Goal: Task Accomplishment & Management: Manage account settings

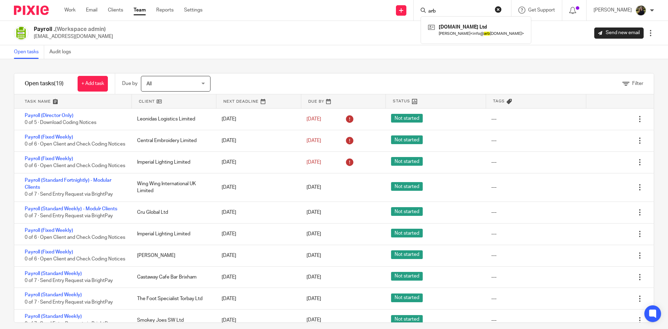
click at [509, 8] on div "arb Maisoneurope.com Ltd Adrian Bunn < info@ arb frenchproperty.com >" at bounding box center [462, 10] width 97 height 21
click at [502, 10] on button "reset" at bounding box center [498, 9] width 7 height 7
click at [375, 18] on div "Send new email Create task Add client Get Support Contact Support Help Document…" at bounding box center [440, 10] width 455 height 21
click at [136, 14] on link "Team" at bounding box center [140, 10] width 12 height 7
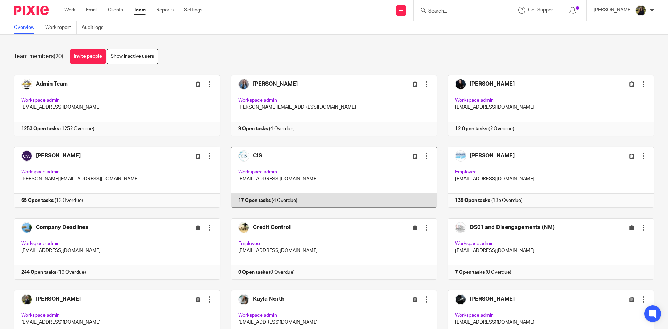
click at [288, 171] on link at bounding box center [328, 176] width 217 height 61
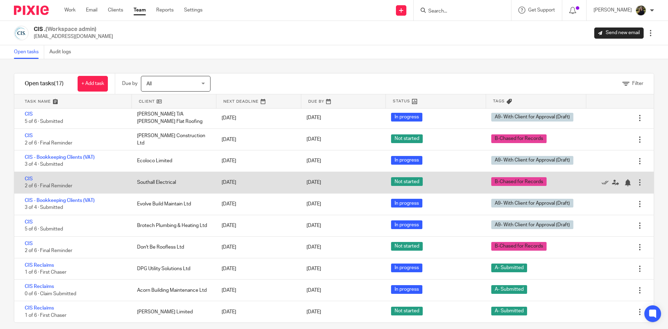
scroll to position [8, 0]
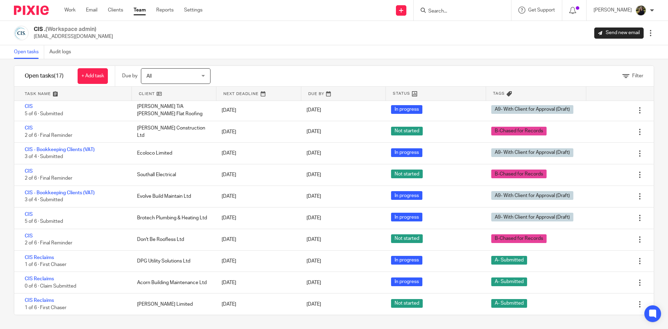
click at [142, 10] on link "Team" at bounding box center [140, 10] width 12 height 7
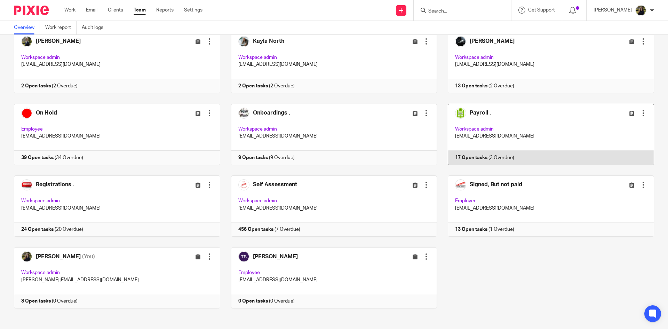
scroll to position [262, 0]
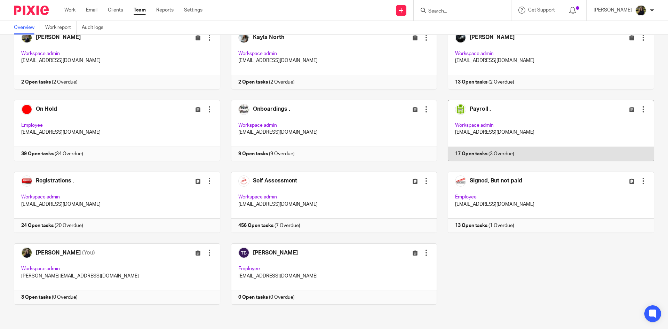
click at [483, 107] on link at bounding box center [545, 130] width 217 height 61
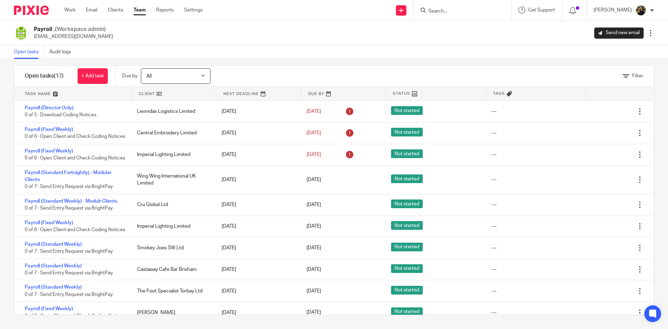
click at [43, 5] on div at bounding box center [28, 10] width 57 height 21
click at [44, 6] on img at bounding box center [31, 10] width 35 height 9
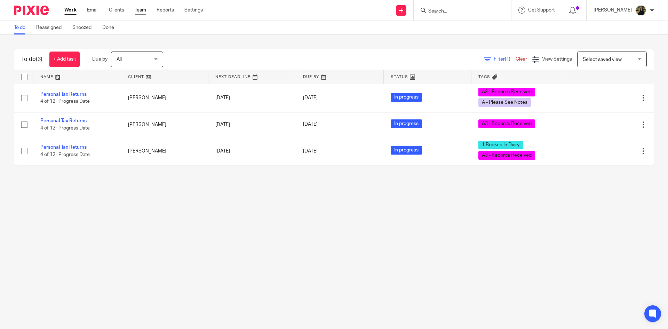
click at [142, 11] on link "Team" at bounding box center [140, 10] width 11 height 7
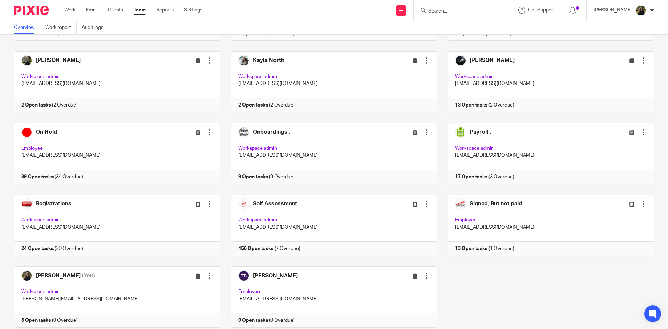
scroll to position [262, 0]
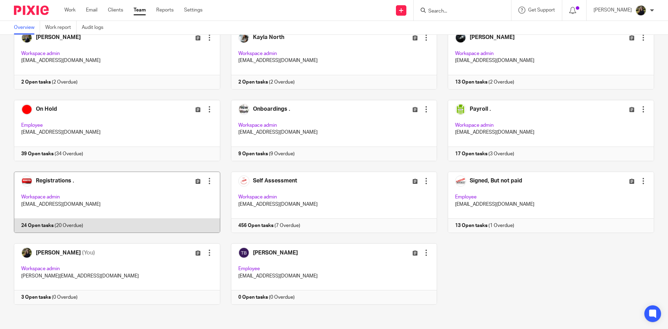
click at [96, 182] on link at bounding box center [111, 201] width 217 height 61
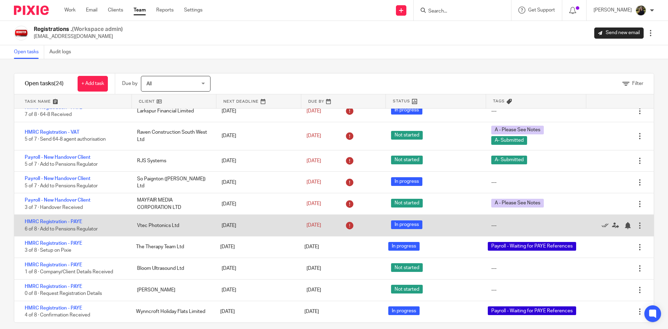
scroll to position [8, 0]
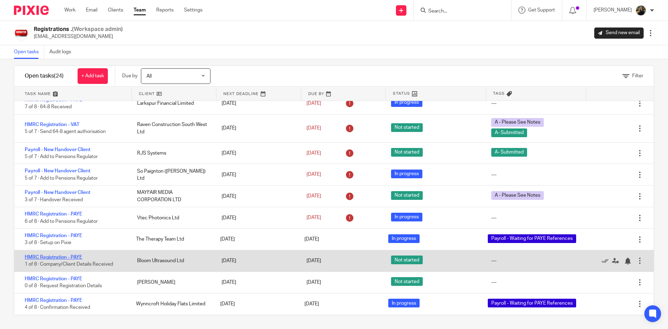
click at [63, 256] on link "HMRC Registration - PAYE" at bounding box center [53, 257] width 57 height 5
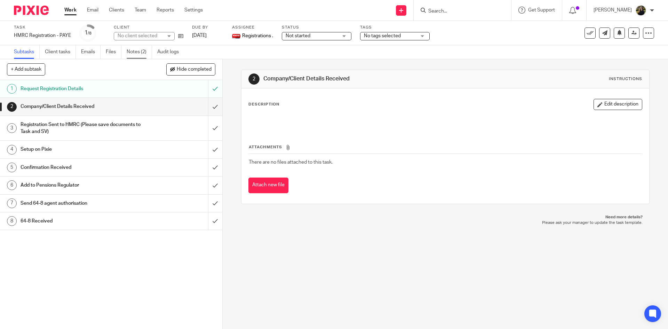
click at [133, 52] on link "Notes (2)" at bounding box center [139, 52] width 25 height 14
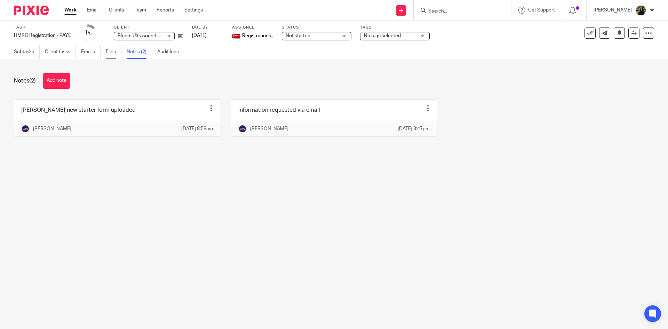
click at [111, 52] on link "Files" at bounding box center [114, 52] width 16 height 14
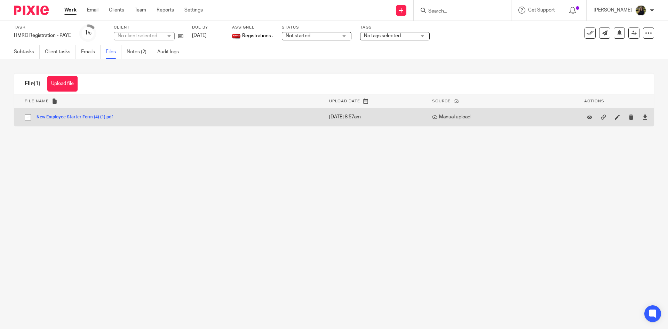
click at [93, 119] on button "New Employee Starter Form (4) (1).pdf" at bounding box center [78, 117] width 82 height 5
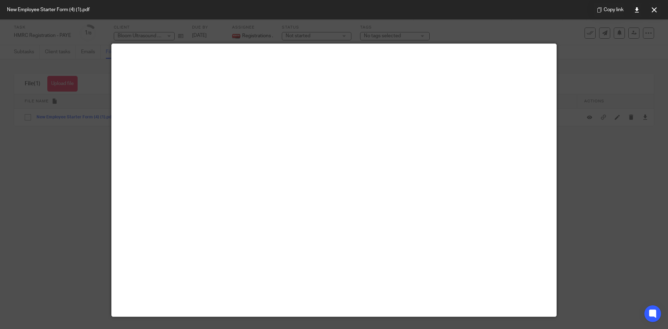
scroll to position [10, 0]
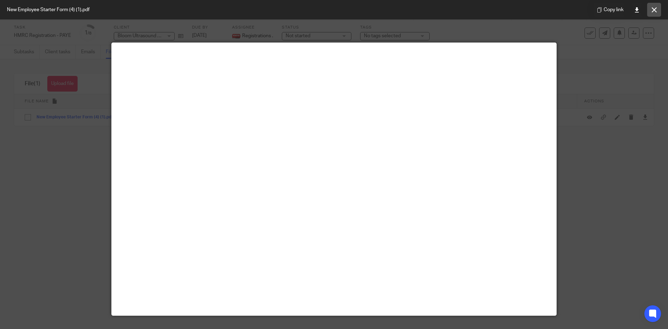
click at [651, 10] on icon at bounding box center [653, 9] width 5 height 5
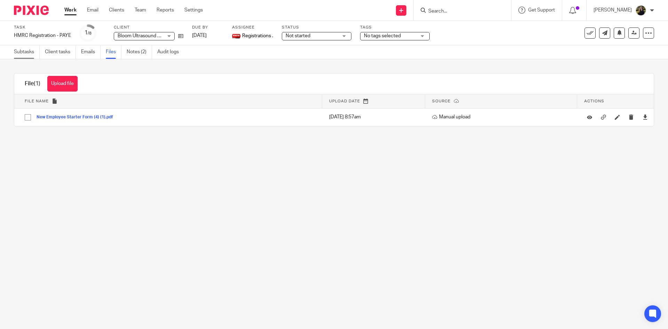
click at [18, 52] on link "Subtasks" at bounding box center [27, 52] width 26 height 14
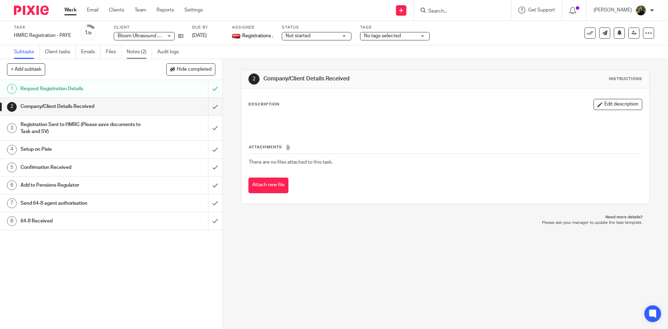
click at [132, 49] on link "Notes (2)" at bounding box center [139, 52] width 25 height 14
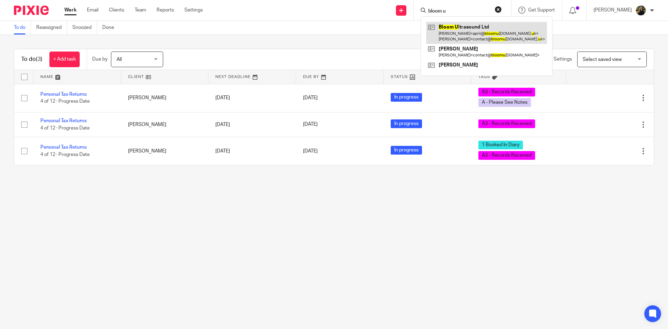
type input "bloom u"
click at [477, 41] on link at bounding box center [486, 33] width 121 height 22
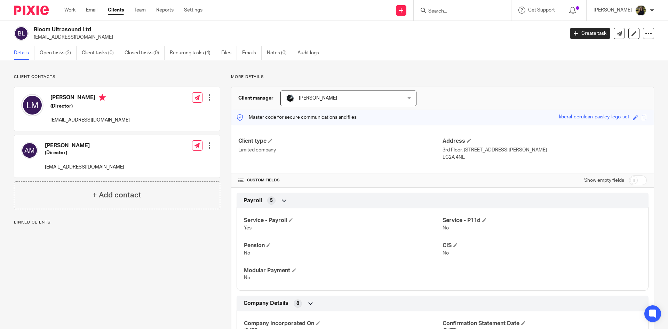
click at [53, 60] on div "Details Open tasks (2) Client tasks (0) Closed tasks (0) Recurring tasks (4) Fi…" at bounding box center [334, 53] width 668 height 14
click at [59, 53] on link "Open tasks (2)" at bounding box center [58, 53] width 37 height 14
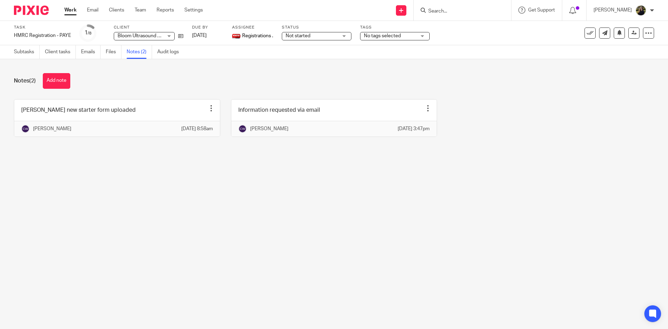
click at [105, 55] on ul "Subtasks Client tasks Emails Files Notes (2) Audit logs" at bounding box center [101, 52] width 175 height 14
click at [109, 55] on link "Files" at bounding box center [114, 52] width 16 height 14
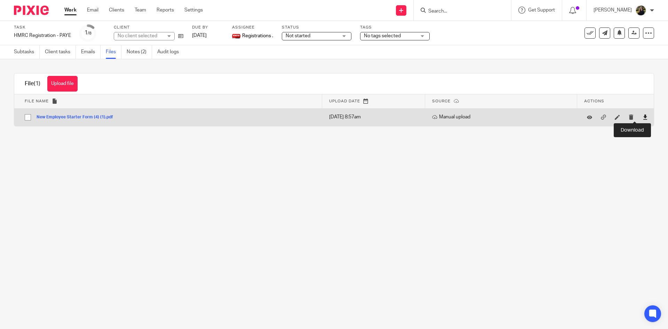
click at [642, 117] on icon at bounding box center [644, 116] width 5 height 5
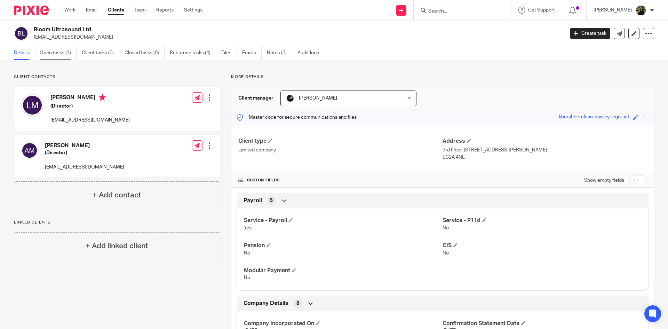
click at [65, 57] on link "Open tasks (2)" at bounding box center [58, 53] width 37 height 14
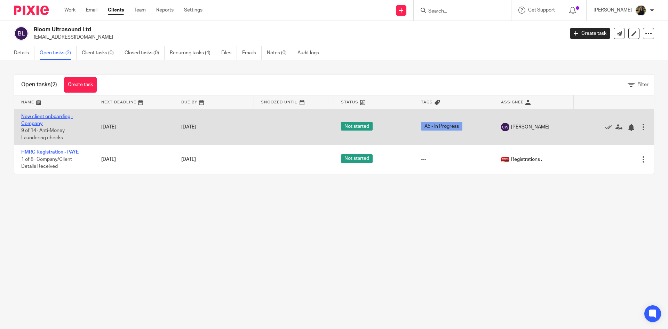
click at [31, 122] on link "New client onboarding - Company" at bounding box center [47, 120] width 52 height 12
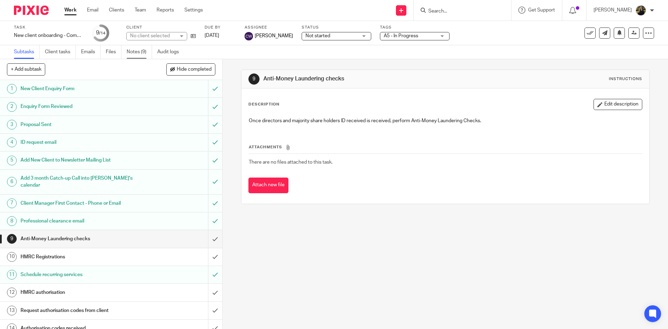
click at [128, 49] on link "Notes (9)" at bounding box center [139, 52] width 25 height 14
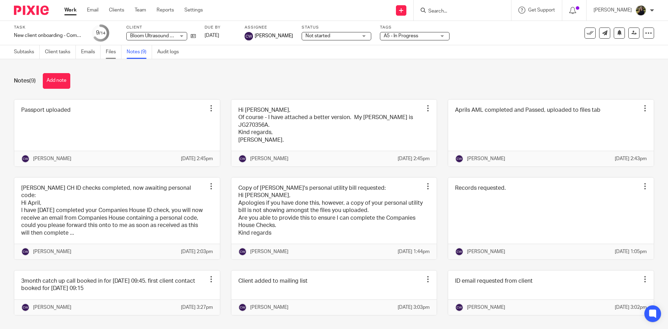
click at [107, 54] on link "Files" at bounding box center [114, 52] width 16 height 14
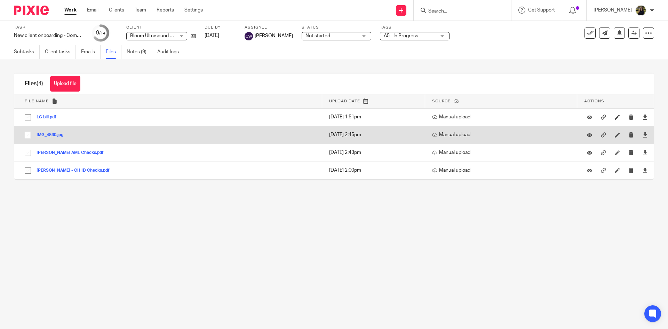
click at [51, 134] on button "IMG_4860.jpg" at bounding box center [53, 135] width 32 height 5
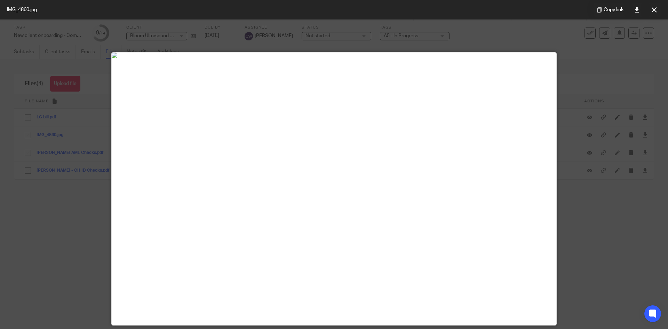
click at [81, 198] on div at bounding box center [334, 164] width 668 height 329
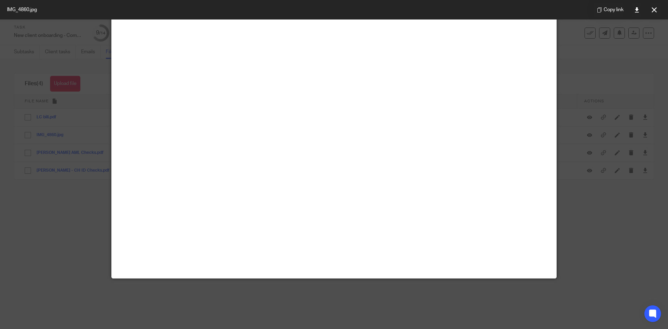
scroll to position [49, 0]
click at [627, 96] on div at bounding box center [334, 164] width 668 height 329
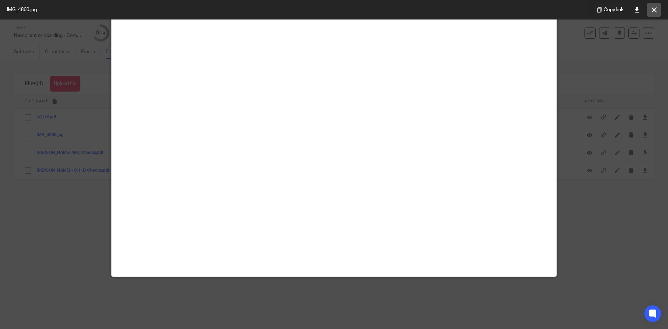
click at [657, 9] on button at bounding box center [654, 10] width 14 height 14
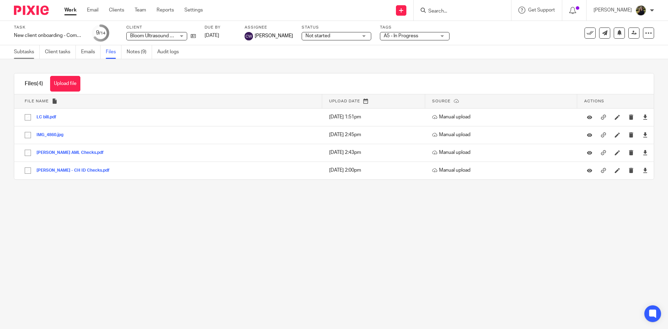
click at [31, 47] on link "Subtasks" at bounding box center [27, 52] width 26 height 14
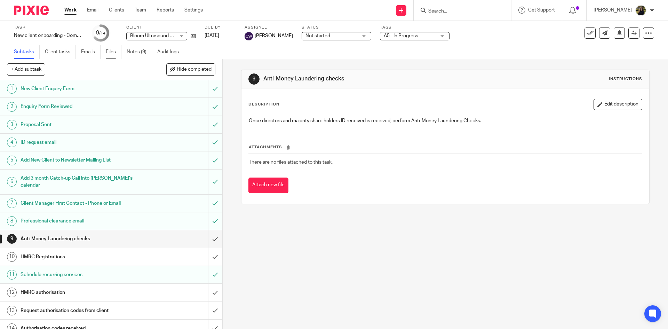
click at [113, 50] on link "Files" at bounding box center [114, 52] width 16 height 14
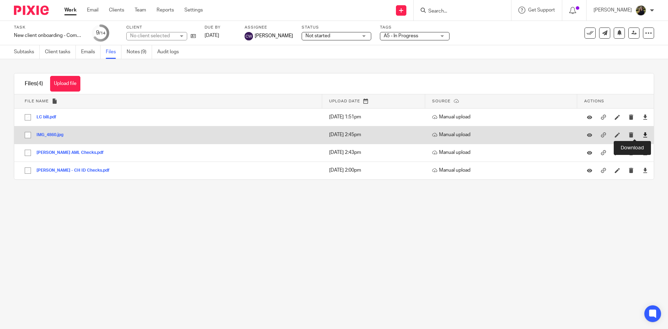
click at [642, 137] on icon at bounding box center [644, 134] width 5 height 5
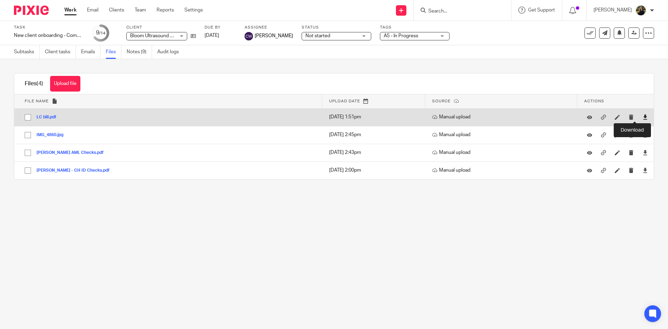
click at [642, 115] on icon at bounding box center [644, 116] width 5 height 5
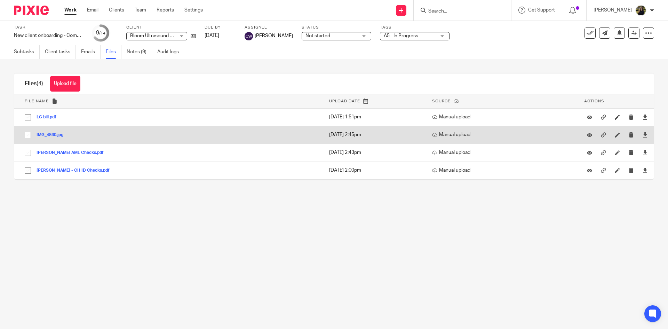
click at [42, 133] on button "IMG_4860.jpg" at bounding box center [53, 135] width 32 height 5
click at [42, 128] on td "IMG_4860.jpg IMG_4860 Save" at bounding box center [168, 135] width 308 height 18
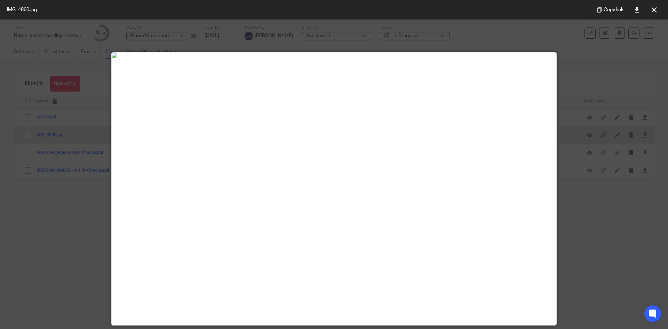
click at [50, 135] on div at bounding box center [334, 164] width 668 height 329
click at [112, 53] on img at bounding box center [334, 56] width 444 height 6
click at [653, 10] on icon at bounding box center [653, 9] width 5 height 5
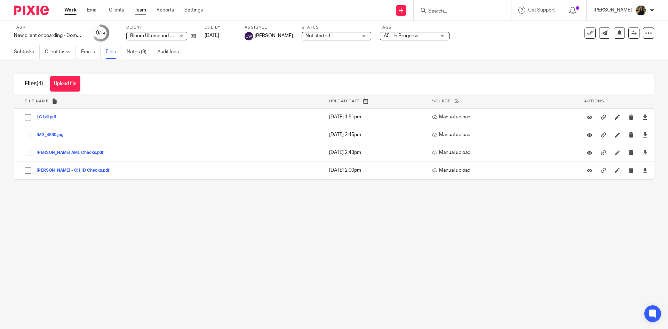
click at [138, 14] on link "Team" at bounding box center [140, 10] width 11 height 7
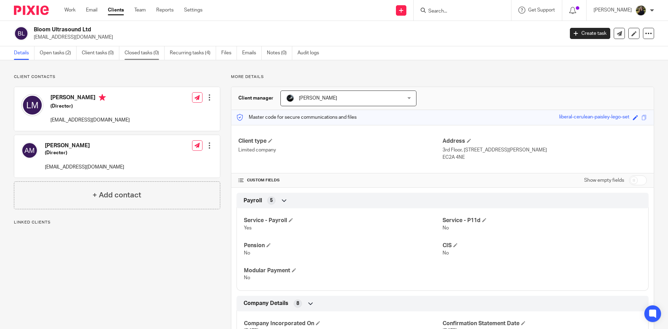
click at [152, 50] on link "Closed tasks (0)" at bounding box center [145, 53] width 40 height 14
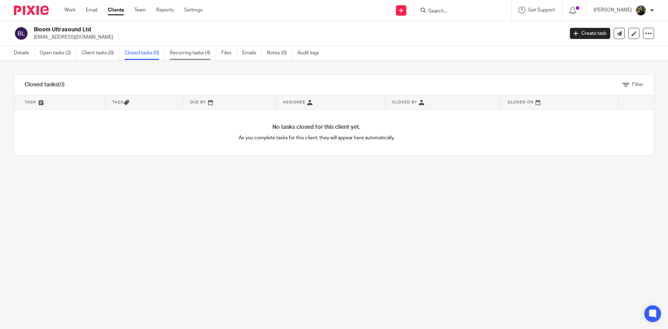
click at [194, 49] on link "Recurring tasks (4)" at bounding box center [193, 53] width 46 height 14
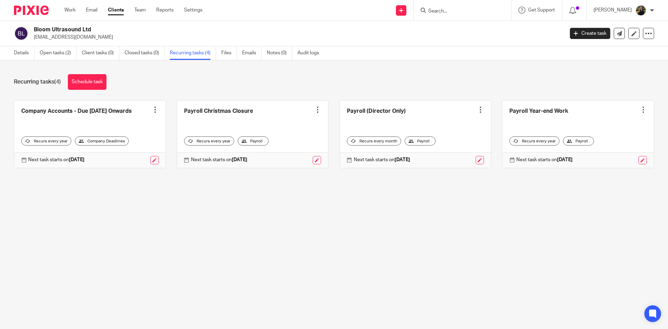
click at [59, 45] on div "Bloom Ultrasound Ltd contact@bloomultrasound.co.uk Create task Update from Comp…" at bounding box center [334, 33] width 668 height 25
click at [65, 51] on link "Open tasks (2)" at bounding box center [58, 53] width 37 height 14
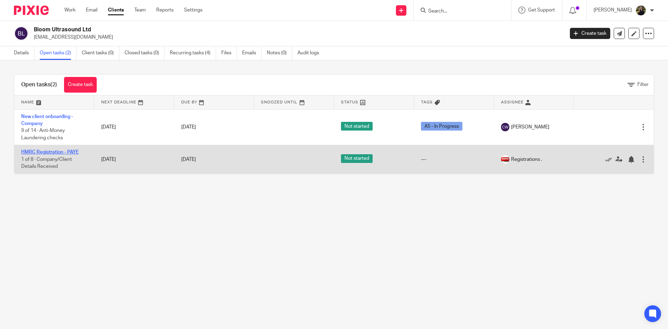
click at [71, 151] on link "HMRC Registration - PAYE" at bounding box center [49, 152] width 57 height 5
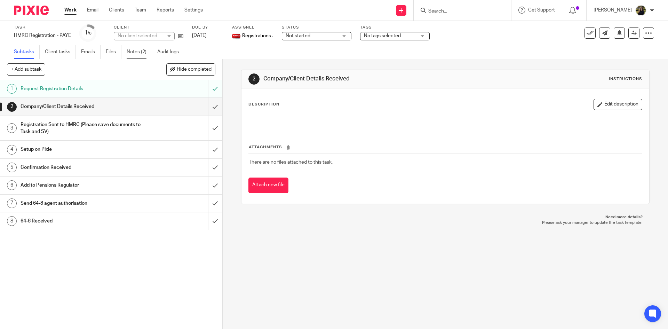
click at [141, 50] on link "Notes (2)" at bounding box center [139, 52] width 25 height 14
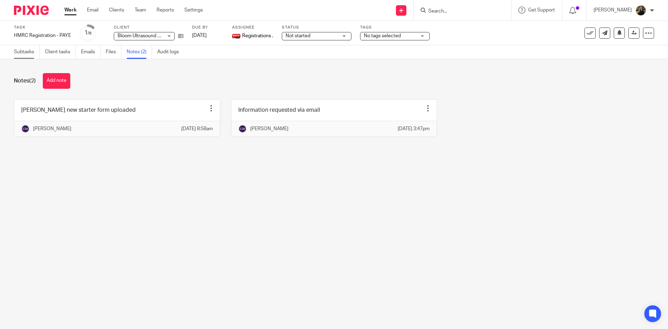
drag, startPoint x: 13, startPoint y: 49, endPoint x: 37, endPoint y: 54, distance: 23.7
click at [13, 49] on div "Subtasks Client tasks Emails Files Notes (2) Audit logs" at bounding box center [98, 52] width 196 height 14
click at [22, 52] on link "Subtasks" at bounding box center [27, 52] width 26 height 14
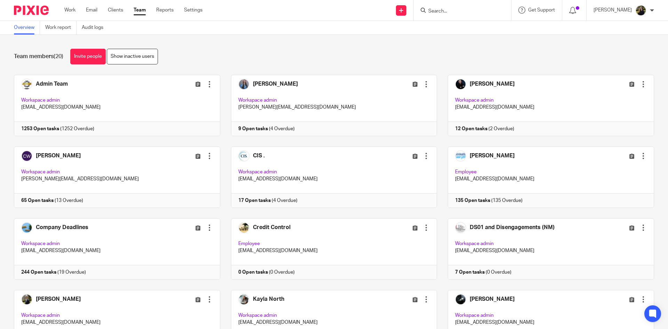
click at [452, 12] on input "Search" at bounding box center [458, 11] width 63 height 6
type input "lauren chown"
click at [331, 49] on div "Team members (20) Invite people Show inactive users Invite team members Add inv…" at bounding box center [334, 182] width 668 height 294
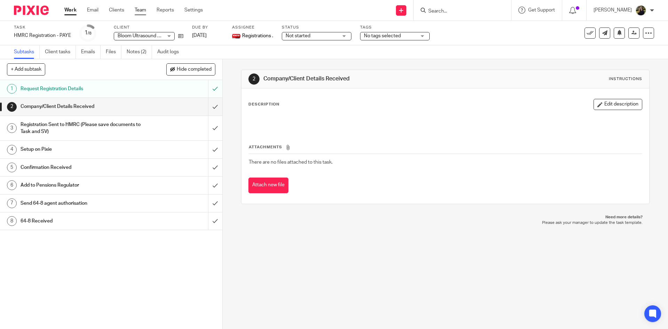
click at [141, 13] on link "Team" at bounding box center [140, 10] width 11 height 7
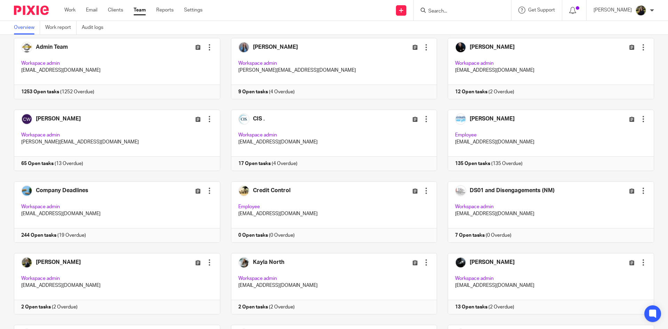
scroll to position [70, 0]
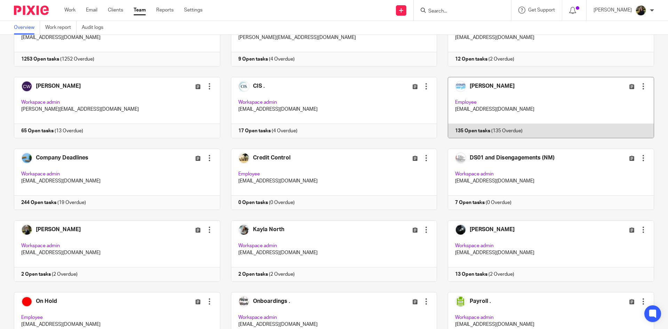
click at [496, 101] on link at bounding box center [545, 107] width 217 height 61
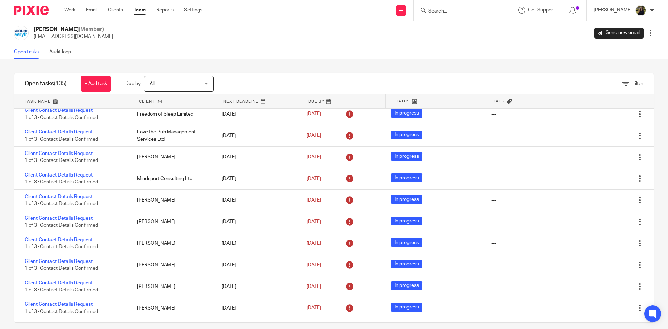
scroll to position [800, 0]
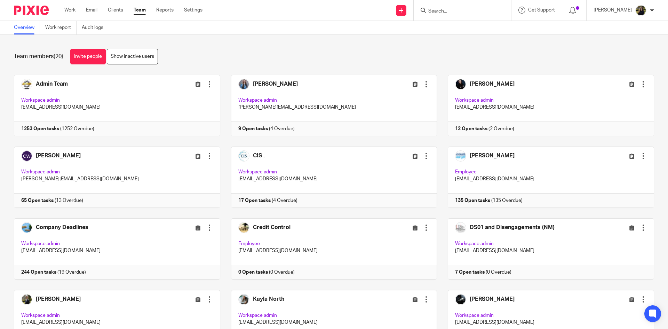
click at [467, 7] on form at bounding box center [464, 10] width 74 height 9
drag, startPoint x: 470, startPoint y: 6, endPoint x: 466, endPoint y: 8, distance: 4.7
click at [466, 8] on form at bounding box center [464, 10] width 74 height 9
click at [465, 9] on input "Search" at bounding box center [458, 11] width 63 height 6
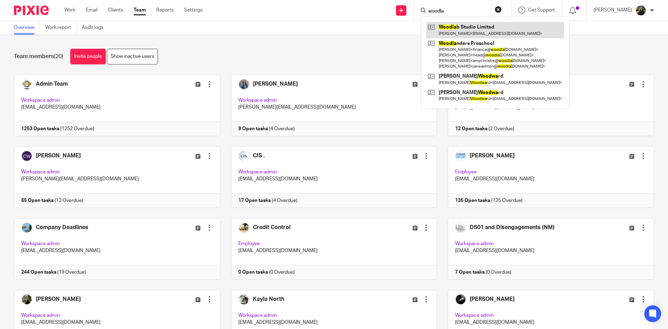
type input "woodla"
click at [499, 33] on link at bounding box center [495, 30] width 138 height 16
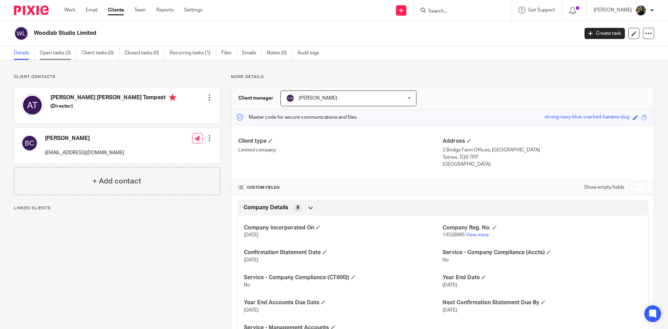
click at [71, 51] on link "Open tasks (2)" at bounding box center [58, 53] width 37 height 14
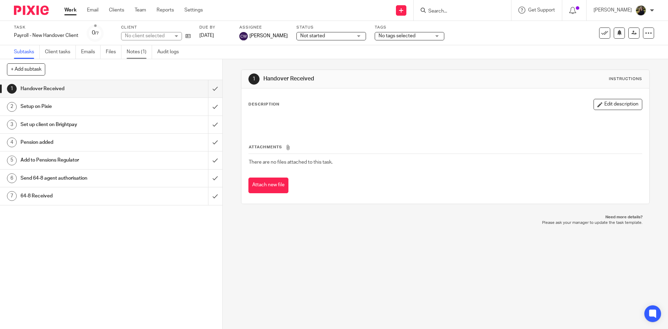
click at [142, 50] on link "Notes (1)" at bounding box center [139, 52] width 25 height 14
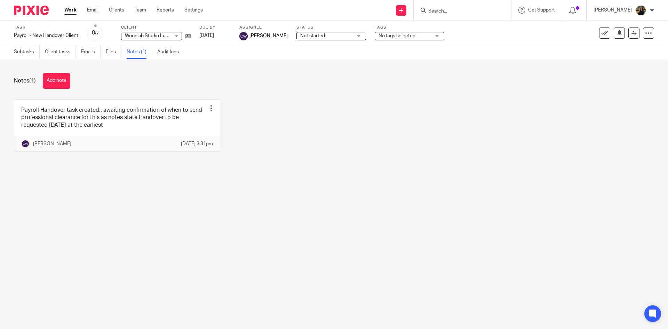
click at [35, 7] on img at bounding box center [31, 10] width 35 height 9
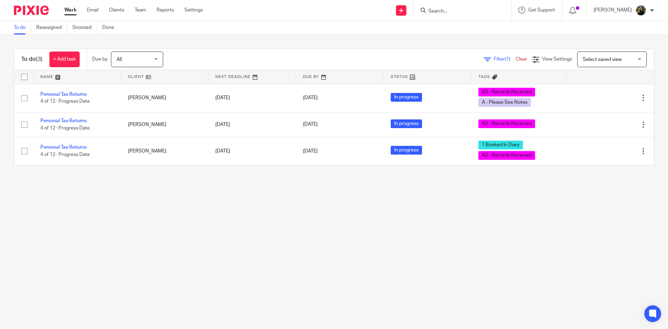
click at [39, 15] on img at bounding box center [31, 10] width 35 height 9
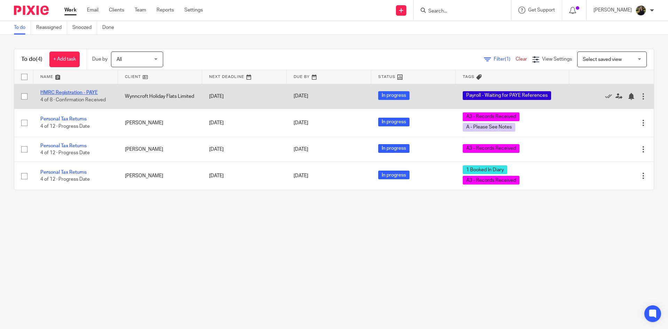
click at [69, 91] on link "HMRC Registration - PAYE" at bounding box center [68, 92] width 57 height 5
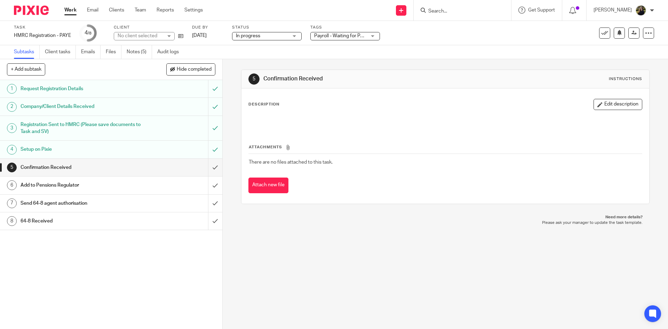
click at [123, 52] on ul "Subtasks Client tasks Emails Files Notes (5) Audit logs" at bounding box center [101, 52] width 175 height 14
click at [132, 52] on link "Notes (5)" at bounding box center [139, 52] width 25 height 14
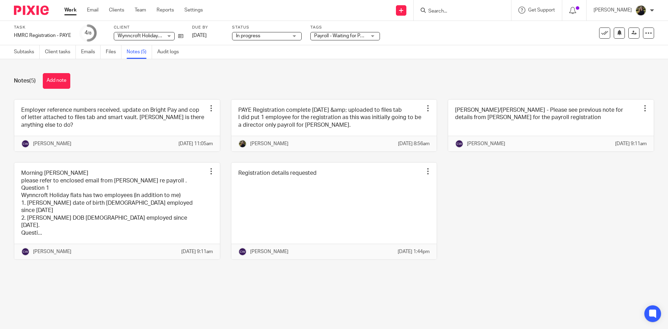
click at [572, 197] on div "Employer reference numbers received, update on Bright Pay and cop of letter att…" at bounding box center [328, 184] width 651 height 171
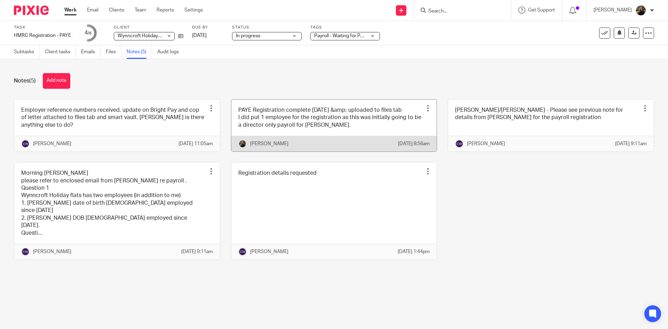
click at [354, 119] on link at bounding box center [334, 125] width 206 height 52
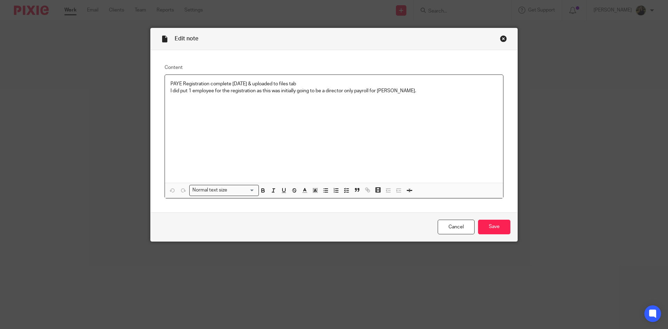
click at [502, 38] on div "Close this dialog window" at bounding box center [503, 38] width 7 height 7
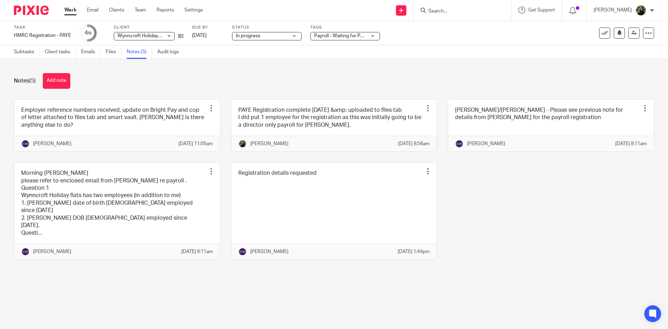
click at [54, 80] on button "Add note" at bounding box center [56, 81] width 27 height 16
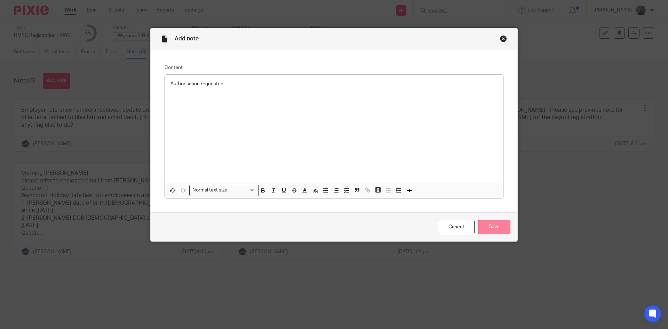
click at [502, 231] on input "Save" at bounding box center [494, 226] width 32 height 15
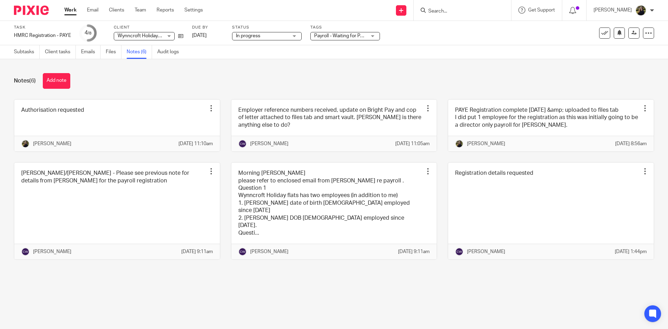
click at [460, 8] on input "Search" at bounding box center [458, 11] width 63 height 6
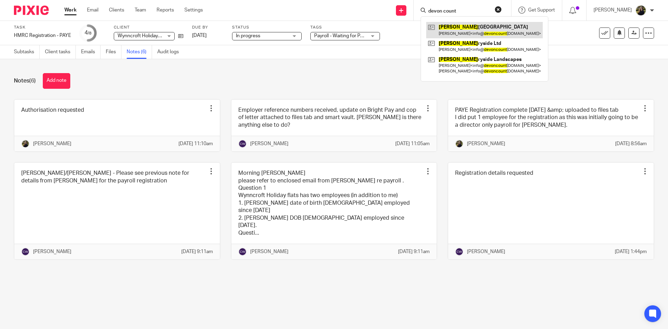
type input "devon count"
click at [470, 33] on link at bounding box center [484, 30] width 117 height 16
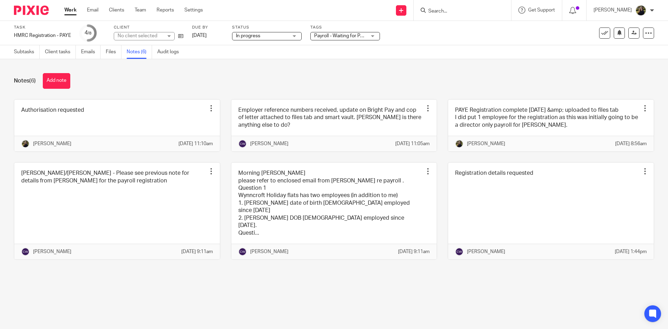
click at [467, 9] on input "Search" at bounding box center [458, 11] width 63 height 6
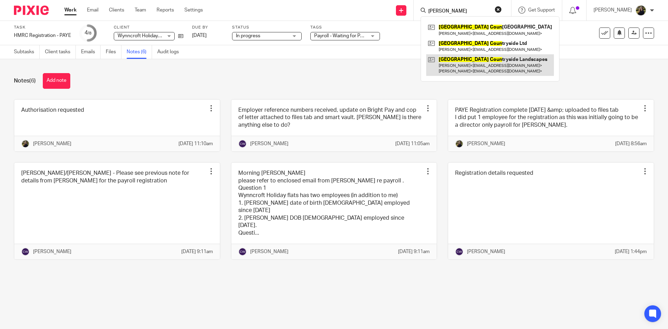
type input "[PERSON_NAME]"
click at [475, 61] on link at bounding box center [490, 65] width 128 height 22
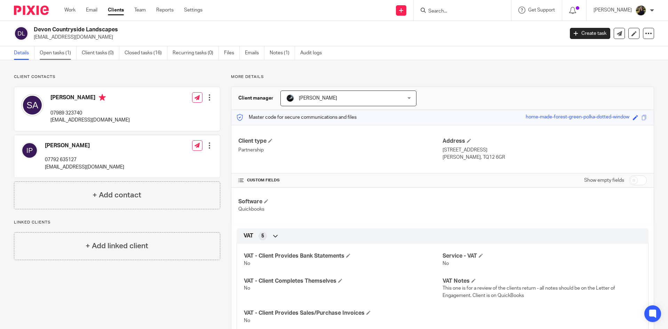
click at [72, 55] on link "Open tasks (1)" at bounding box center [58, 53] width 37 height 14
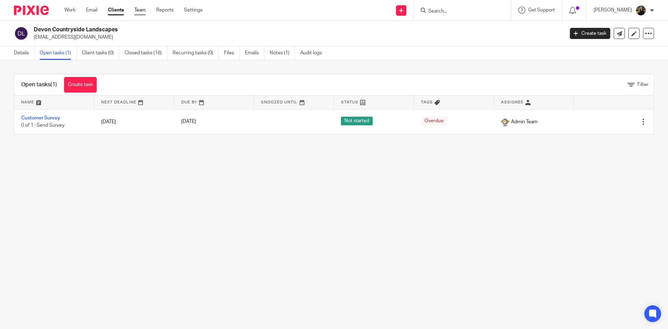
click at [142, 10] on link "Team" at bounding box center [139, 10] width 11 height 7
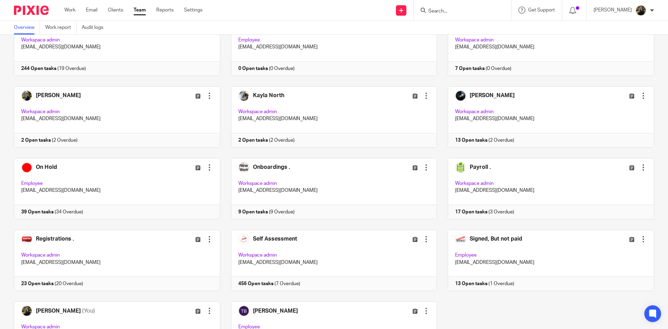
scroll to position [192, 0]
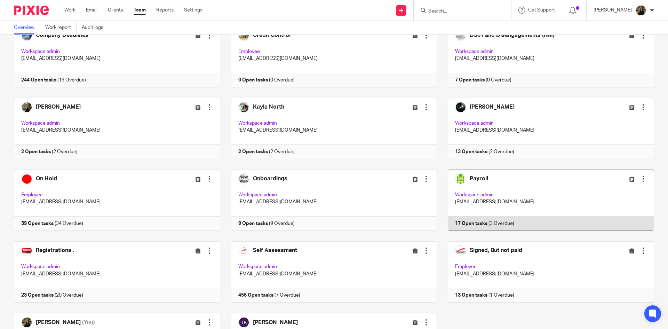
click at [483, 179] on link at bounding box center [545, 199] width 217 height 61
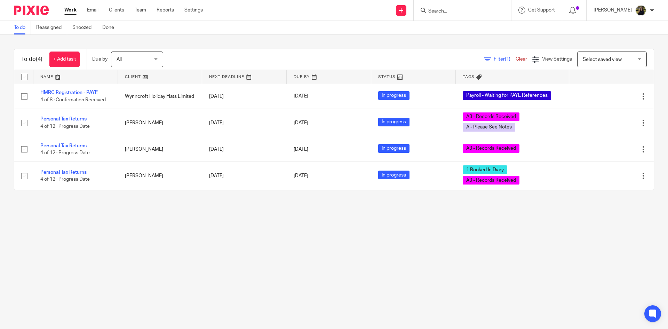
click at [447, 13] on input "Search" at bounding box center [458, 11] width 63 height 6
type input "central"
click at [458, 21] on div "Central Embroidery Limited" at bounding box center [468, 27] width 97 height 22
click at [460, 25] on link at bounding box center [469, 27] width 86 height 10
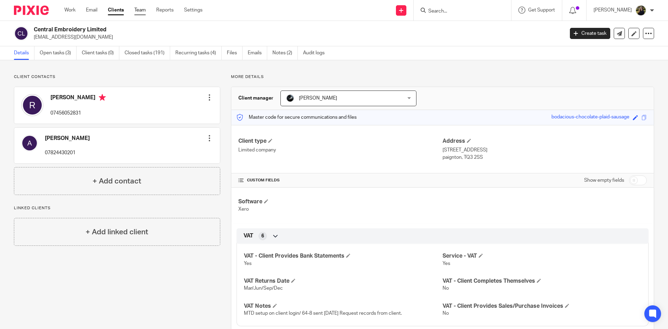
click at [139, 11] on link "Team" at bounding box center [139, 10] width 11 height 7
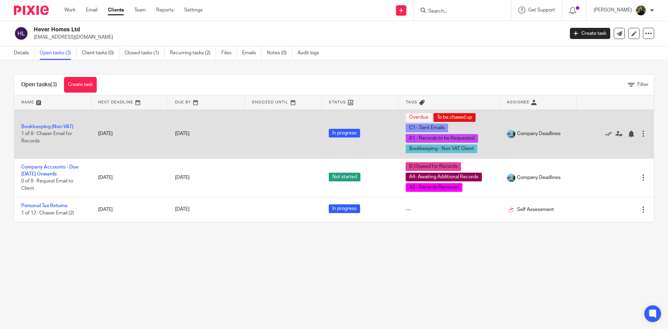
click at [34, 129] on td "Bookkeeping (Non-VAT) 1 of 8 · Chaser Email for Records" at bounding box center [52, 133] width 77 height 49
click at [34, 129] on link "Bookkeeping (Non-VAT)" at bounding box center [47, 126] width 52 height 5
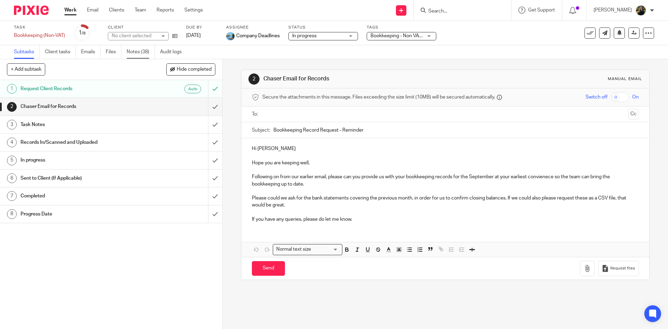
click at [134, 54] on link "Notes (38)" at bounding box center [141, 52] width 28 height 14
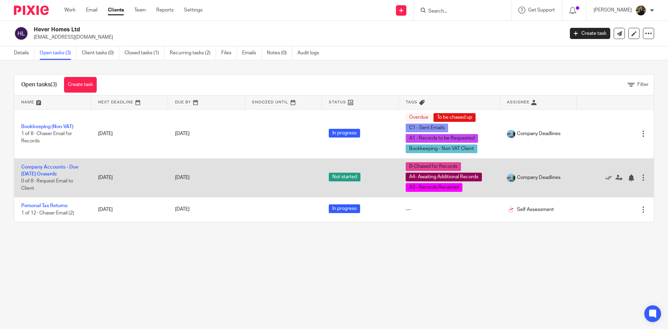
click at [63, 162] on td "Company Accounts - Due 1st May 2023 Onwards 0 of 8 · Request Email to Client" at bounding box center [52, 177] width 77 height 39
click at [63, 172] on link "Company Accounts - Due [DATE] Onwards" at bounding box center [49, 171] width 57 height 12
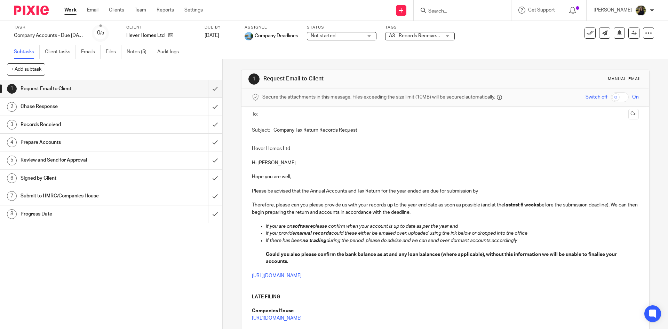
click at [126, 54] on ul "Subtasks Client tasks Emails Files Notes (5) Audit logs" at bounding box center [101, 52] width 175 height 14
click at [127, 54] on ul "Subtasks Client tasks Emails Files Notes (5) Audit logs" at bounding box center [101, 52] width 175 height 14
click at [131, 51] on link "Notes (5)" at bounding box center [139, 52] width 25 height 14
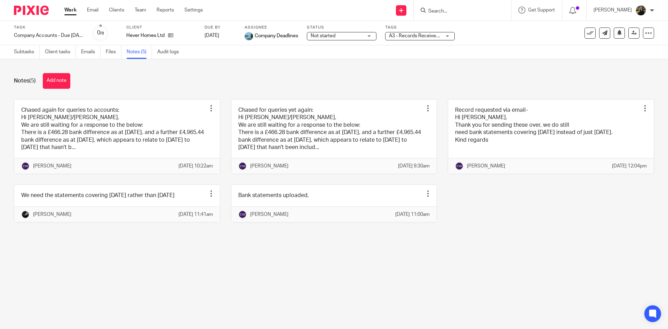
click at [0, 171] on div "Notes (5) Add note Chased again for queries to accounts: Hi [PERSON_NAME]/[PERS…" at bounding box center [334, 152] width 668 height 187
